Goal: Communication & Community: Answer question/provide support

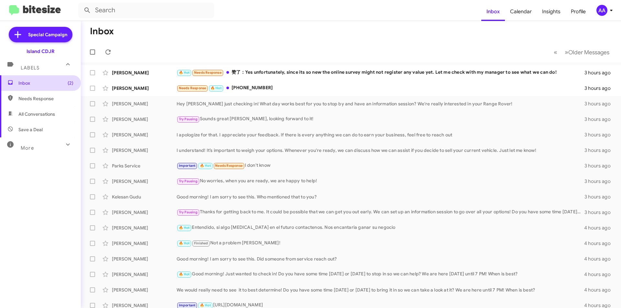
click at [26, 80] on span "Inbox (2)" at bounding box center [45, 83] width 55 height 6
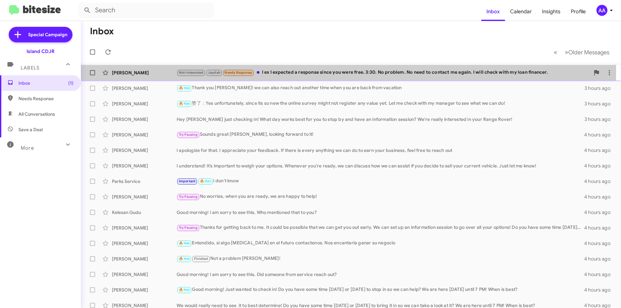
click at [293, 72] on div "Not-Interested [PERSON_NAME] Needs Response I ex I expected a response since yo…" at bounding box center [382, 72] width 413 height 7
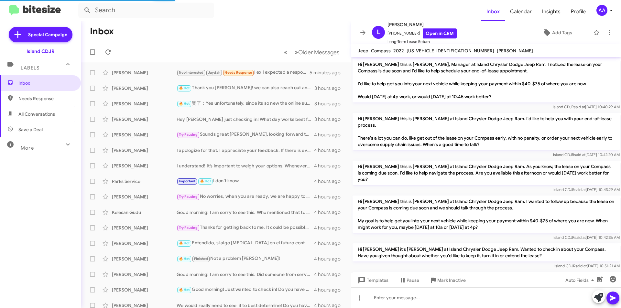
scroll to position [203, 0]
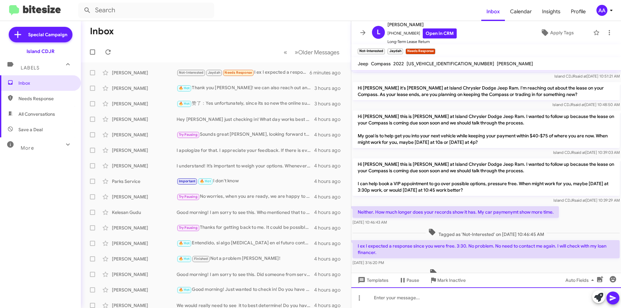
click at [392, 297] on div at bounding box center [486, 297] width 270 height 21
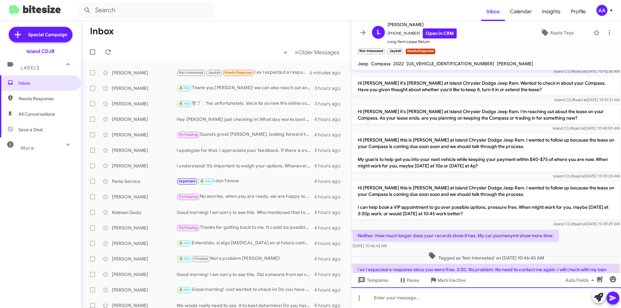
scroll to position [239, 0]
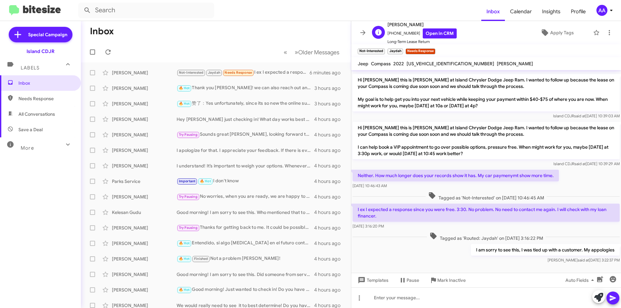
click at [429, 27] on span "[PERSON_NAME]" at bounding box center [421, 25] width 69 height 8
click at [430, 30] on link "Open in CRM" at bounding box center [439, 33] width 34 height 10
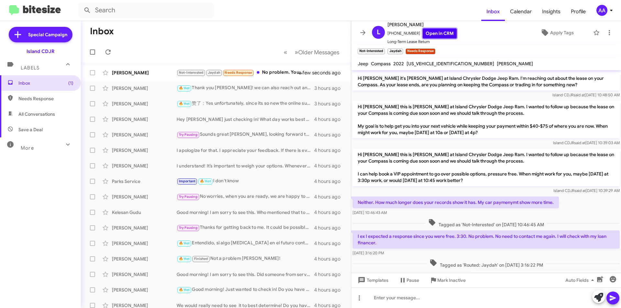
scroll to position [263, 0]
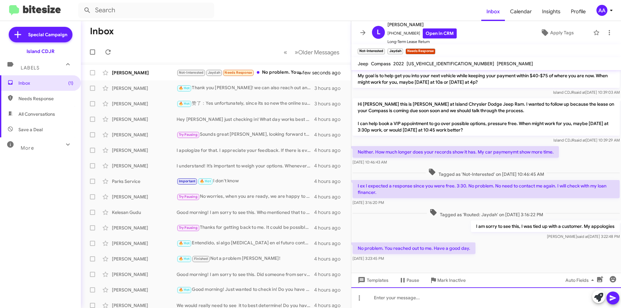
click at [383, 298] on div at bounding box center [486, 297] width 270 height 21
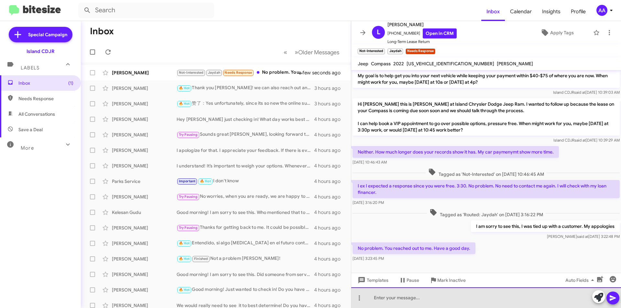
click at [383, 298] on div at bounding box center [486, 297] width 270 height 21
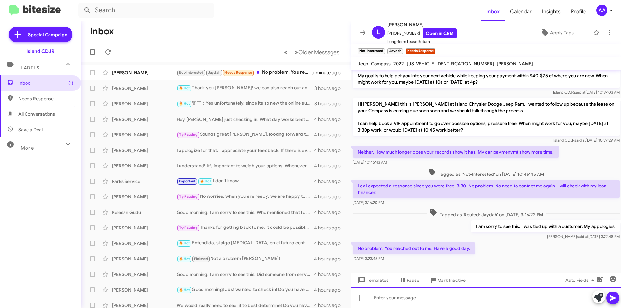
click at [392, 304] on div at bounding box center [486, 297] width 270 height 21
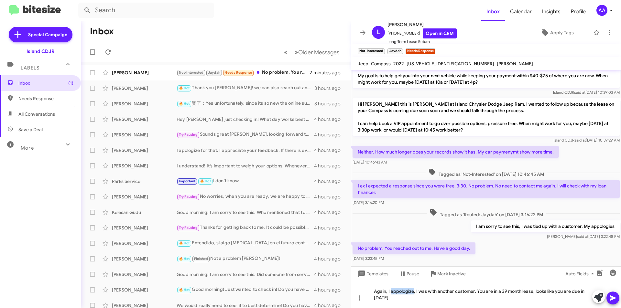
drag, startPoint x: 403, startPoint y: 293, endPoint x: 420, endPoint y: 154, distance: 139.1
click at [421, 159] on div "[DATE] 10:46:43 AM" at bounding box center [455, 162] width 206 height 6
drag, startPoint x: 403, startPoint y: 289, endPoint x: 400, endPoint y: 292, distance: 4.1
drag, startPoint x: 400, startPoint y: 292, endPoint x: 416, endPoint y: 295, distance: 16.3
click at [416, 295] on mat-tooltip-component "Pause Conversation" at bounding box center [409, 289] width 44 height 19
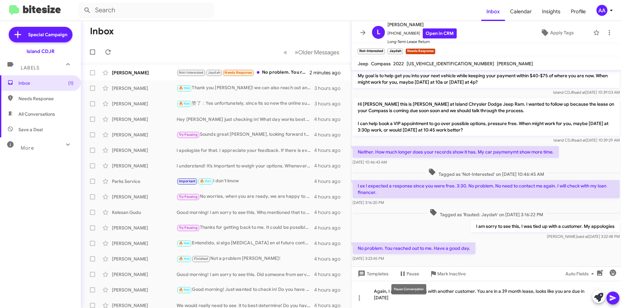
click at [408, 298] on mat-tooltip-component "Pause Conversation" at bounding box center [409, 289] width 44 height 19
click at [389, 294] on mat-tooltip-component "Pause Conversation" at bounding box center [409, 289] width 44 height 19
click at [430, 297] on mat-tooltip-component "Pause Conversation" at bounding box center [409, 289] width 44 height 19
click at [398, 293] on div "Pause Conversation" at bounding box center [408, 289] width 35 height 10
click at [383, 290] on div "Again, I appologize, I was with another customer. You are in a 39 month lease, …" at bounding box center [486, 294] width 270 height 27
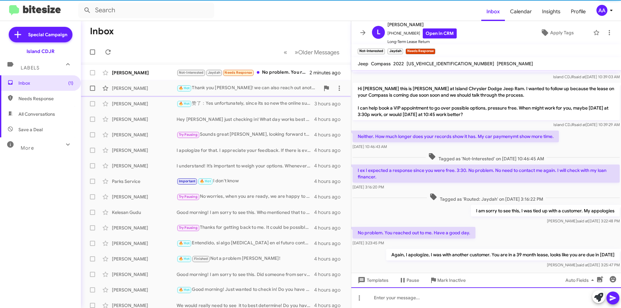
scroll to position [286, 0]
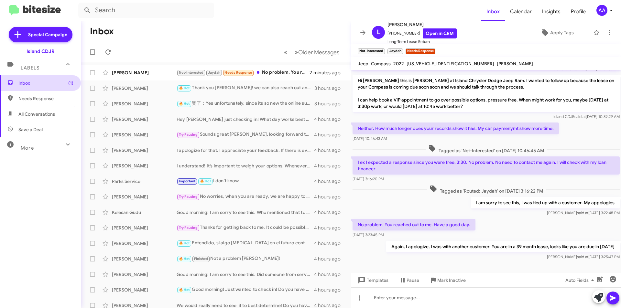
click at [45, 84] on span "Inbox (1)" at bounding box center [45, 83] width 55 height 6
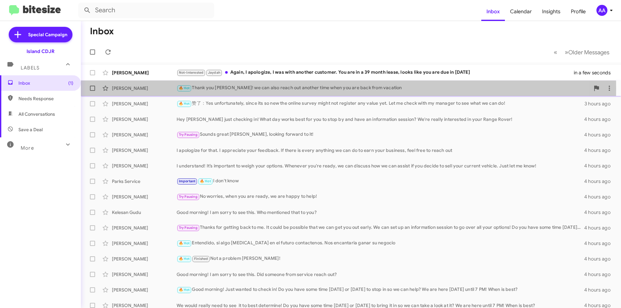
click at [273, 89] on div "🔥 Hot Thank you [PERSON_NAME]! we can also reach out another time when you are …" at bounding box center [382, 87] width 413 height 7
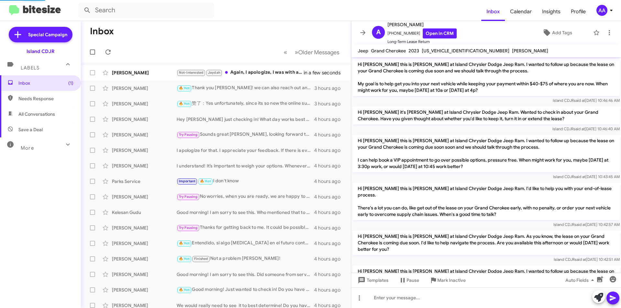
scroll to position [560, 0]
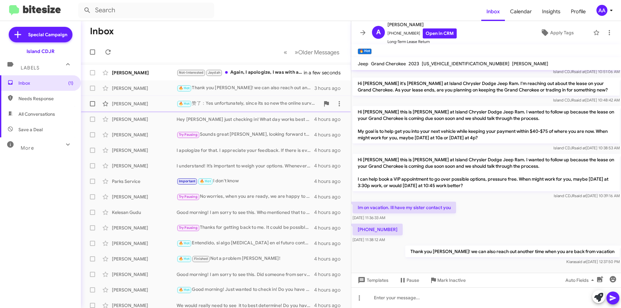
click at [224, 103] on div "🔥 Hot 赞了：Yes unfortunately, since its so new the online survey might not regist…" at bounding box center [247, 103] width 143 height 7
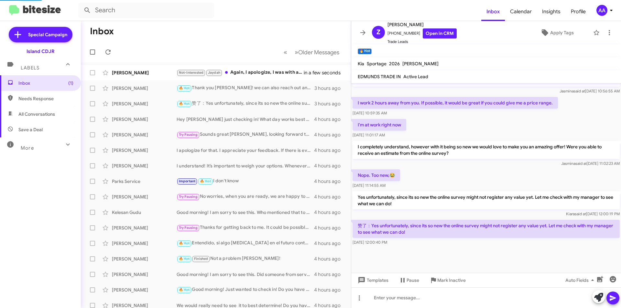
scroll to position [246, 0]
click at [247, 123] on div "[PERSON_NAME] Hey [PERSON_NAME] just checking in! What day works best for you t…" at bounding box center [216, 119] width 260 height 13
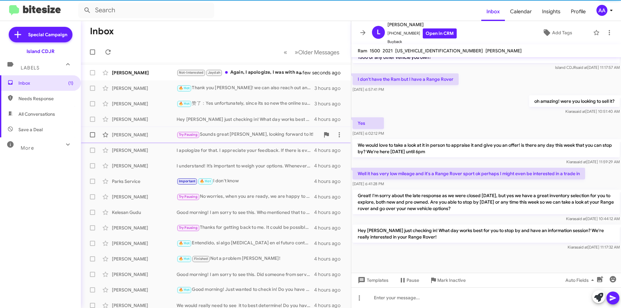
scroll to position [195, 0]
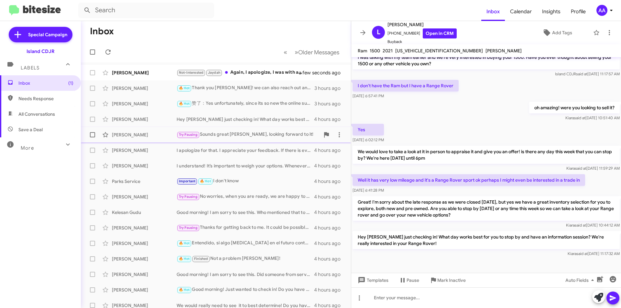
click at [277, 136] on div "Try Pausing Sounds great [PERSON_NAME], looking forward to it!" at bounding box center [247, 134] width 143 height 7
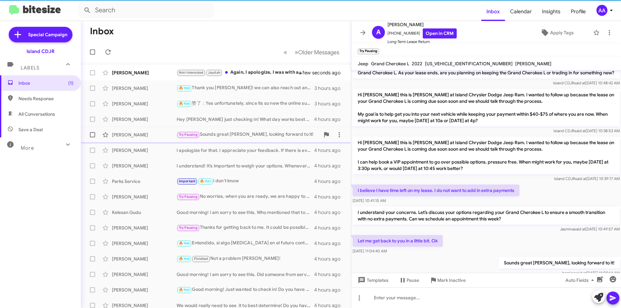
scroll to position [113, 0]
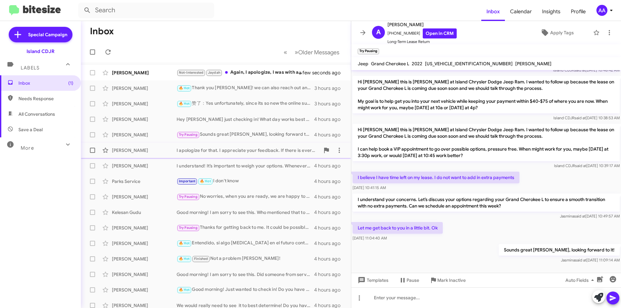
click at [273, 151] on div "I apologize for that. I appreciate your feedback. If there is every anything we…" at bounding box center [247, 150] width 143 height 6
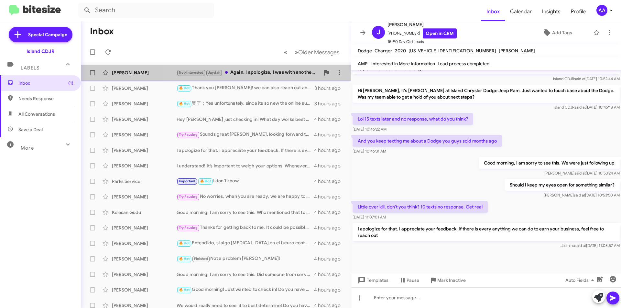
click at [269, 72] on div "Not-Interested [PERSON_NAME] Again, I apologize, I was with another customer. Y…" at bounding box center [247, 72] width 143 height 7
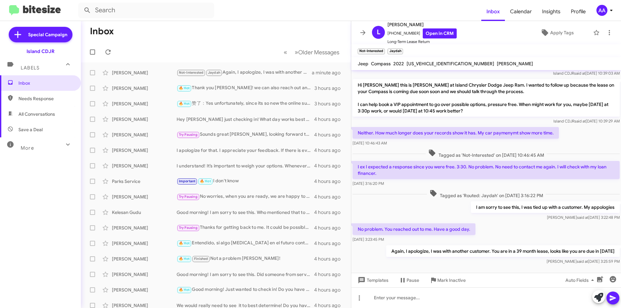
scroll to position [286, 0]
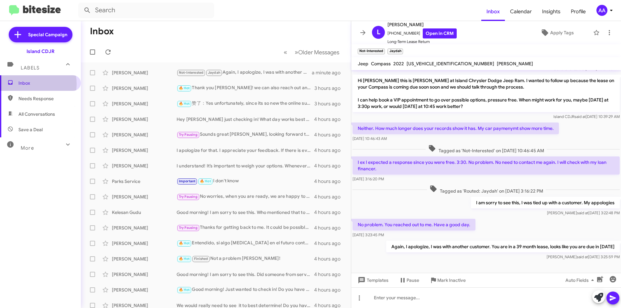
click at [24, 84] on span "Inbox" at bounding box center [45, 83] width 55 height 6
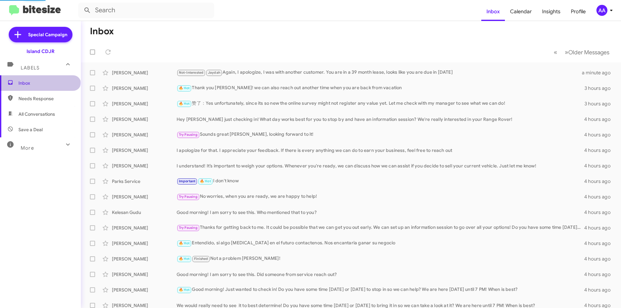
click at [39, 80] on span "Inbox" at bounding box center [45, 83] width 55 height 6
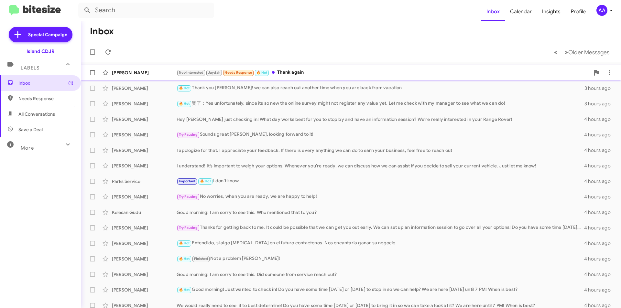
click at [280, 74] on div "Not-Interested [PERSON_NAME] Needs Response 🔥 Hot Thank again" at bounding box center [382, 72] width 413 height 7
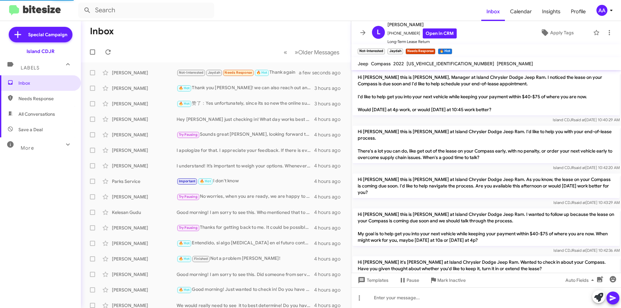
scroll to position [321, 0]
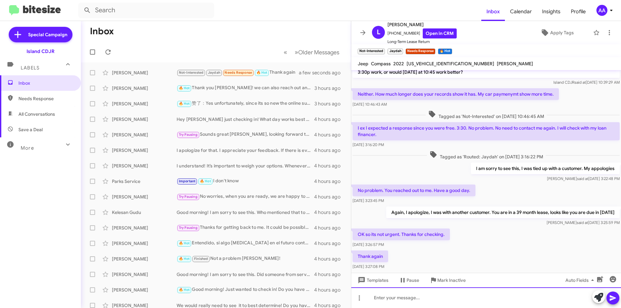
click at [431, 300] on div at bounding box center [486, 297] width 270 height 21
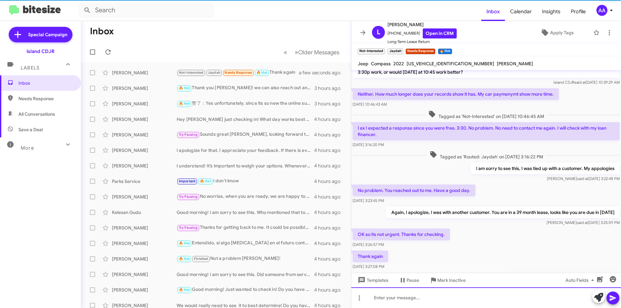
scroll to position [0, 0]
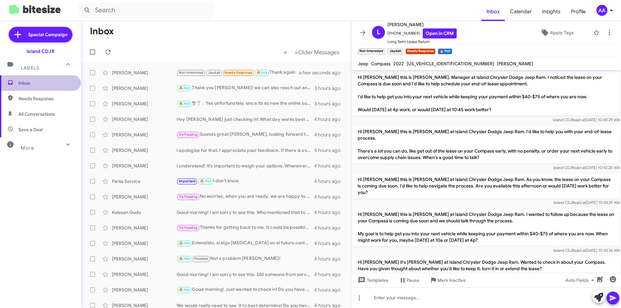
click at [51, 83] on span "Inbox" at bounding box center [45, 83] width 55 height 6
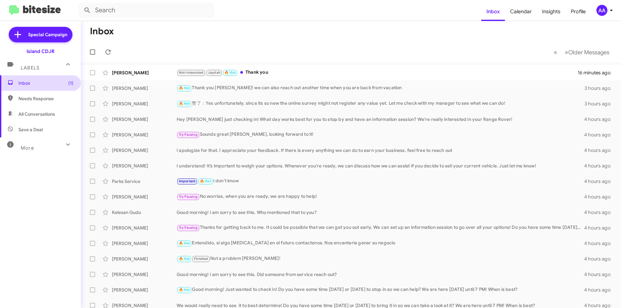
click at [38, 82] on span "Inbox (1)" at bounding box center [45, 83] width 55 height 6
